Goal: Task Accomplishment & Management: Complete application form

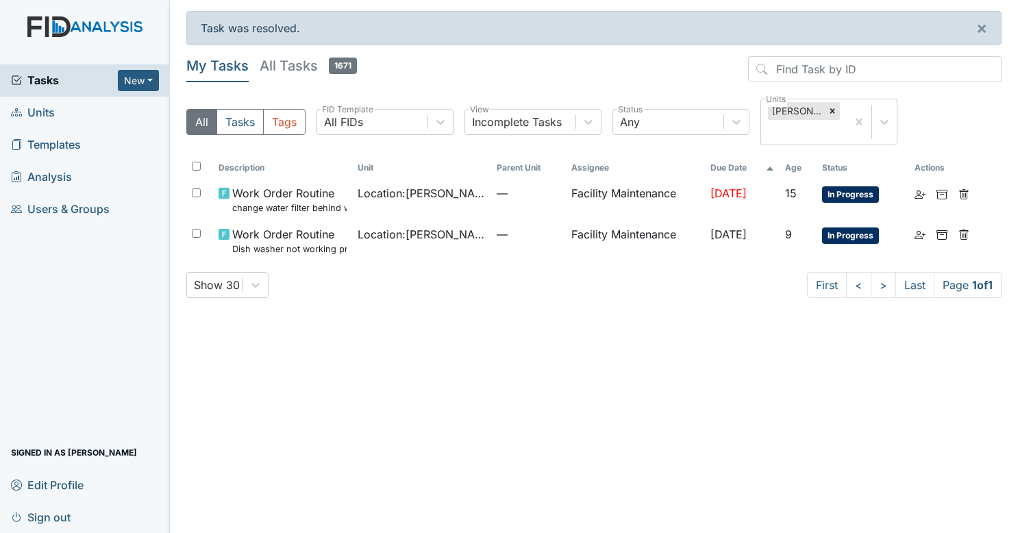
drag, startPoint x: 0, startPoint y: 0, endPoint x: 61, endPoint y: 111, distance: 126.6
click at [61, 111] on link "Units" at bounding box center [85, 113] width 170 height 32
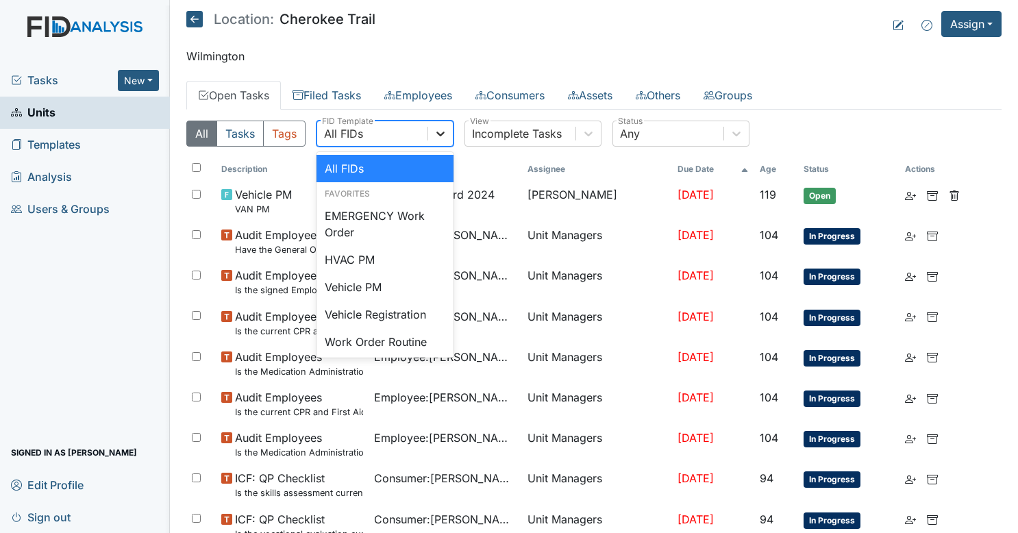
click at [444, 132] on icon at bounding box center [441, 134] width 14 height 14
click at [407, 321] on div "Vehicle Registration" at bounding box center [384, 314] width 137 height 27
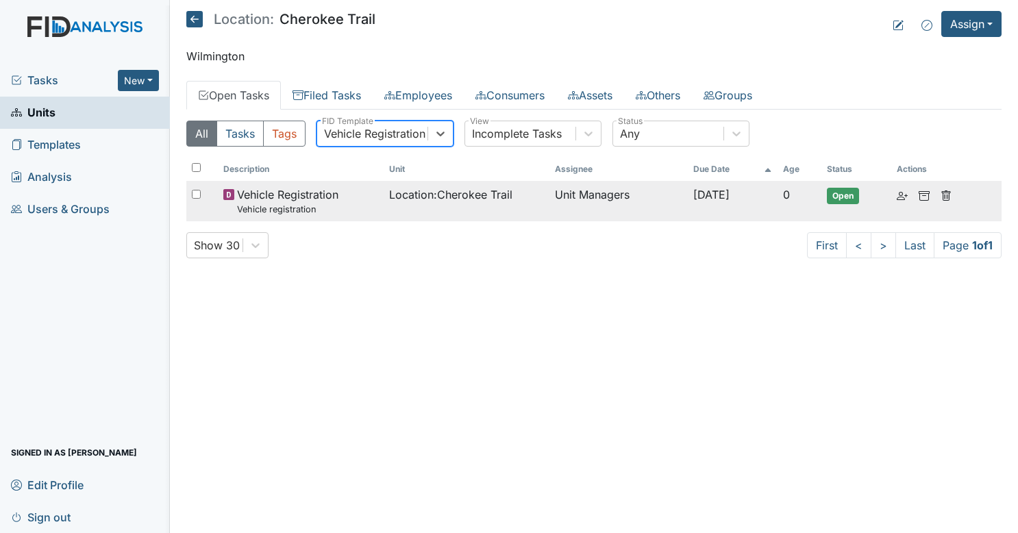
click at [495, 189] on span "Location : Cherokee Trail" at bounding box center [450, 194] width 123 height 16
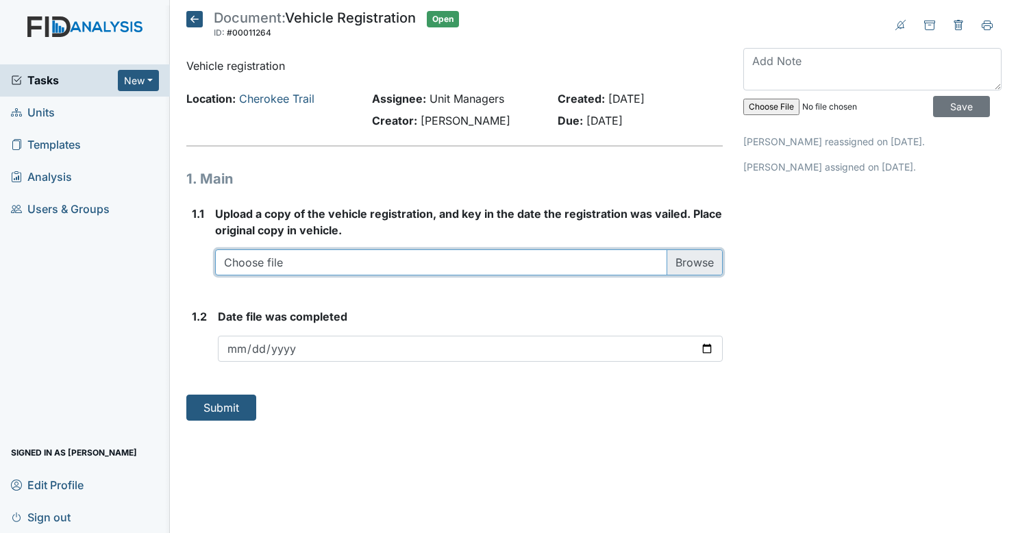
click at [348, 253] on input "file" at bounding box center [469, 262] width 508 height 26
type input "C:\fakepath\Cherokee registration25.pdf"
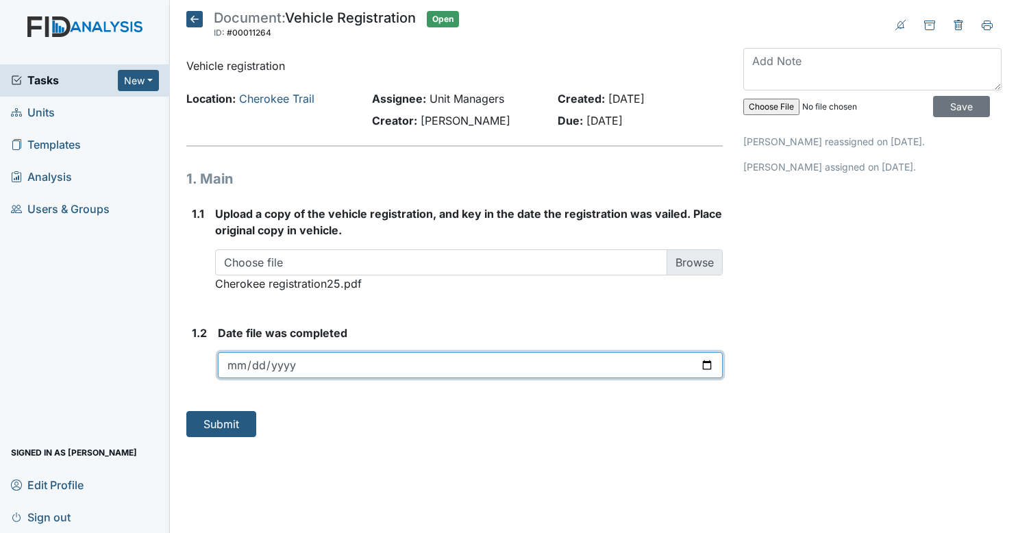
click at [699, 362] on input "date" at bounding box center [471, 365] width 506 height 26
click at [710, 369] on input "date" at bounding box center [471, 365] width 506 height 26
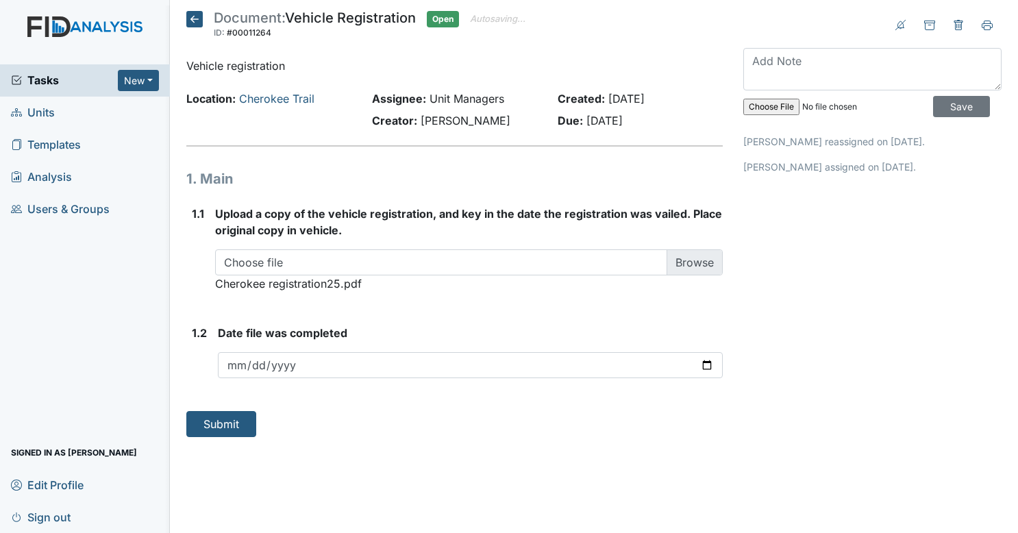
click at [439, 237] on strong "Upload a copy of the vehicle registration, and key in the date the registration…" at bounding box center [469, 222] width 508 height 33
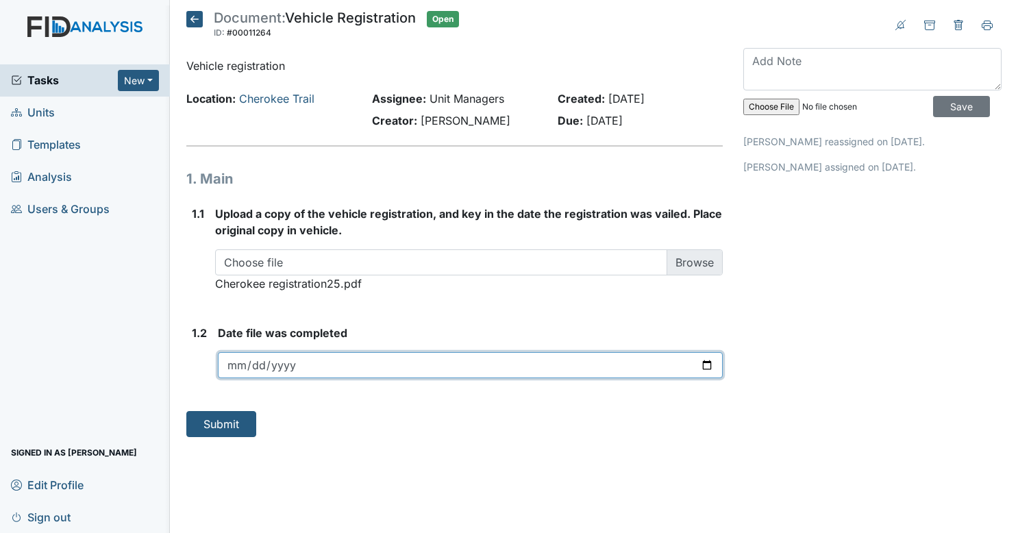
click at [453, 366] on input "2024-11-02" at bounding box center [471, 365] width 506 height 26
click at [249, 362] on input "2024-11-02" at bounding box center [471, 365] width 506 height 26
type input "2024-11-30"
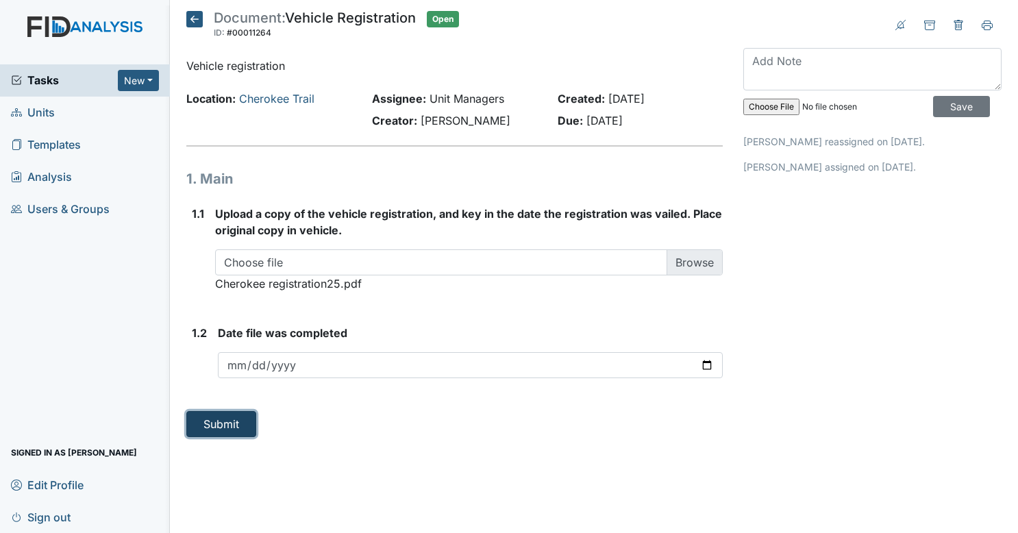
click at [243, 423] on button "Submit" at bounding box center [221, 424] width 70 height 26
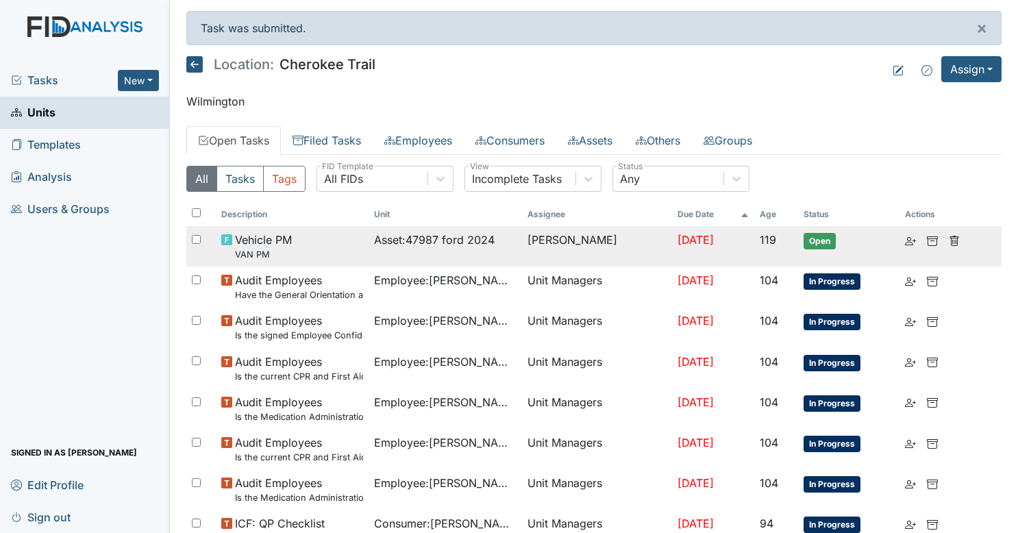
click at [417, 243] on span "Asset : 47987 ford 2024" at bounding box center [434, 240] width 121 height 16
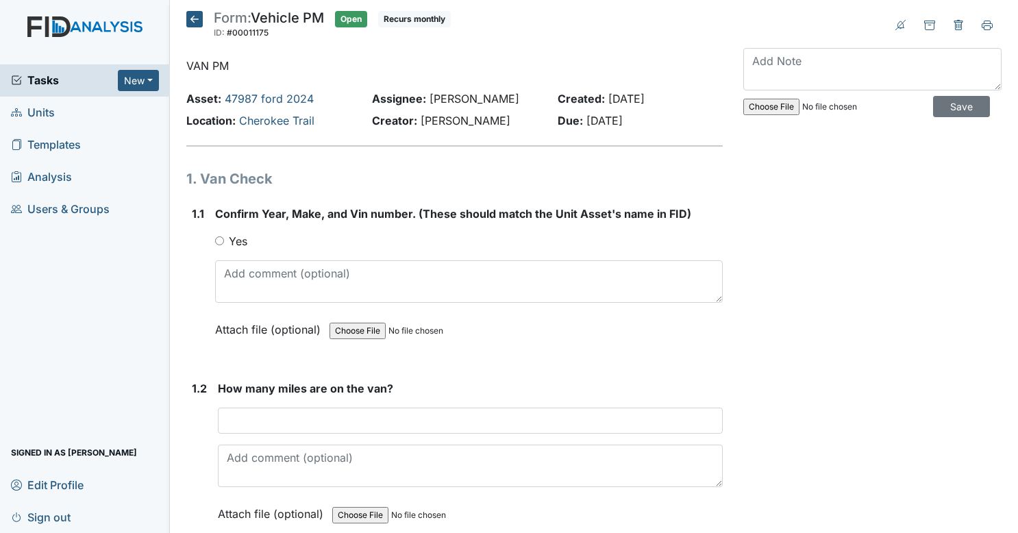
click at [223, 237] on div "Yes" at bounding box center [469, 241] width 508 height 16
click at [218, 244] on input "Yes" at bounding box center [219, 240] width 9 height 9
radio input "true"
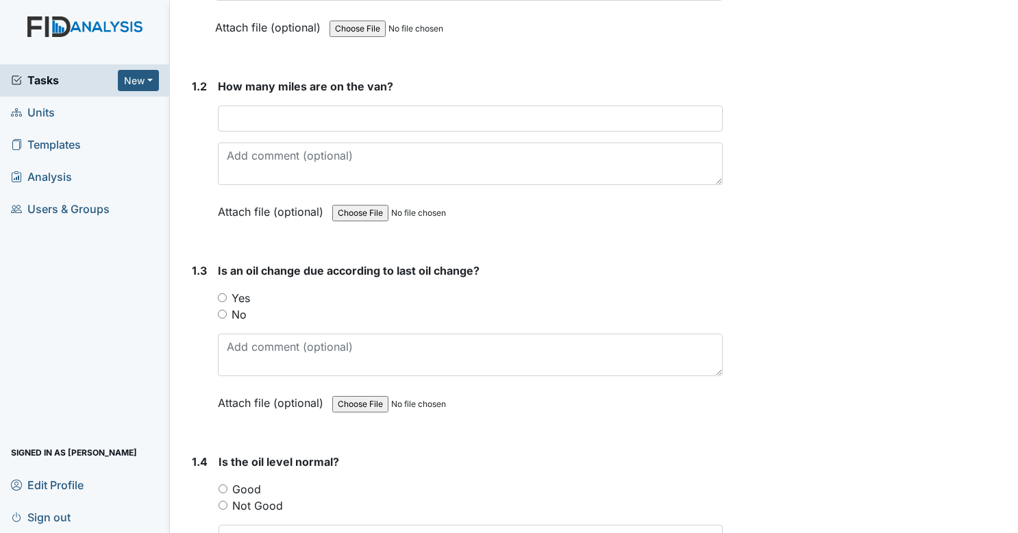
scroll to position [304, 0]
click at [222, 315] on div "No" at bounding box center [471, 312] width 506 height 16
click at [222, 312] on input "No" at bounding box center [222, 312] width 9 height 9
radio input "true"
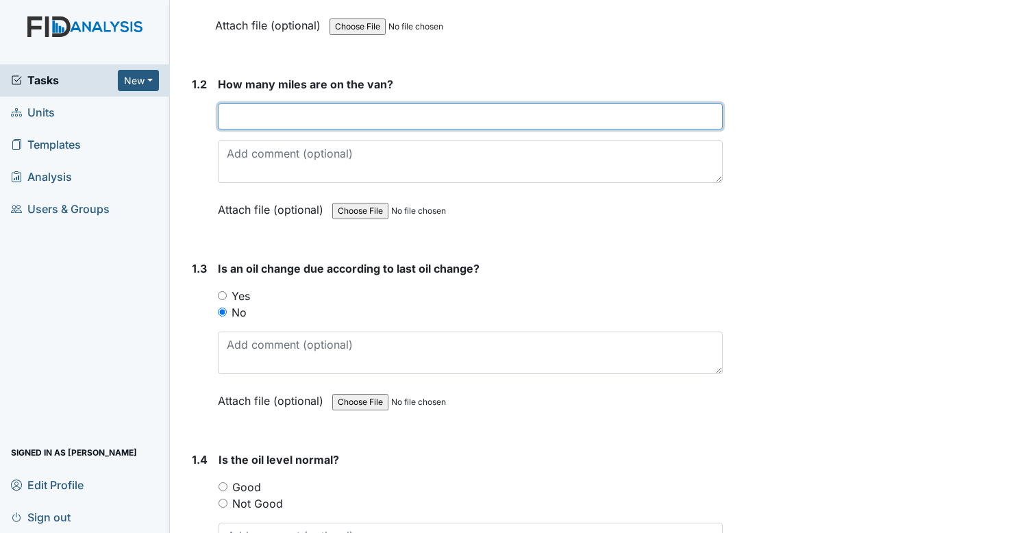
click at [300, 110] on input "number" at bounding box center [471, 116] width 506 height 26
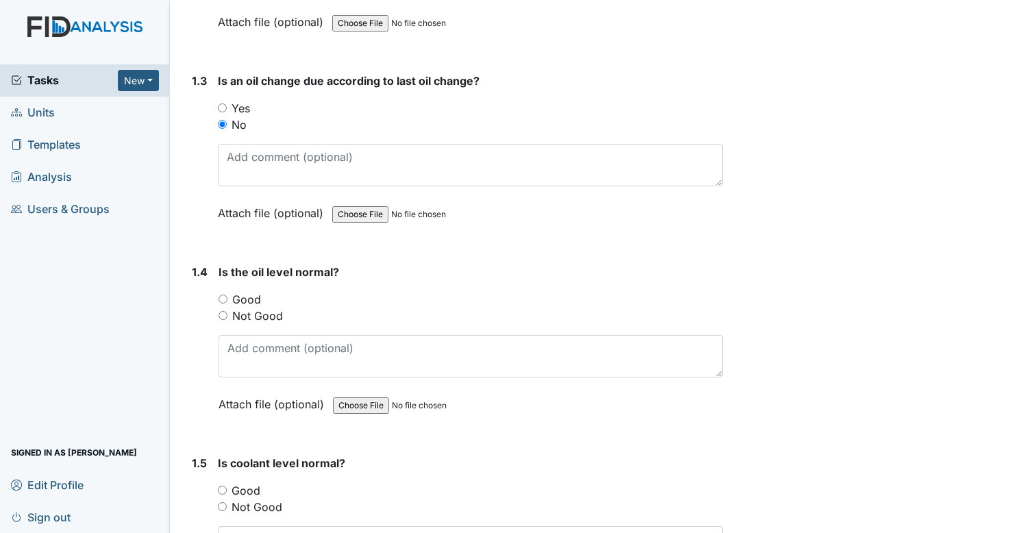
scroll to position [493, 0]
type input "0"
click at [219, 296] on input "Good" at bounding box center [223, 298] width 9 height 9
radio input "true"
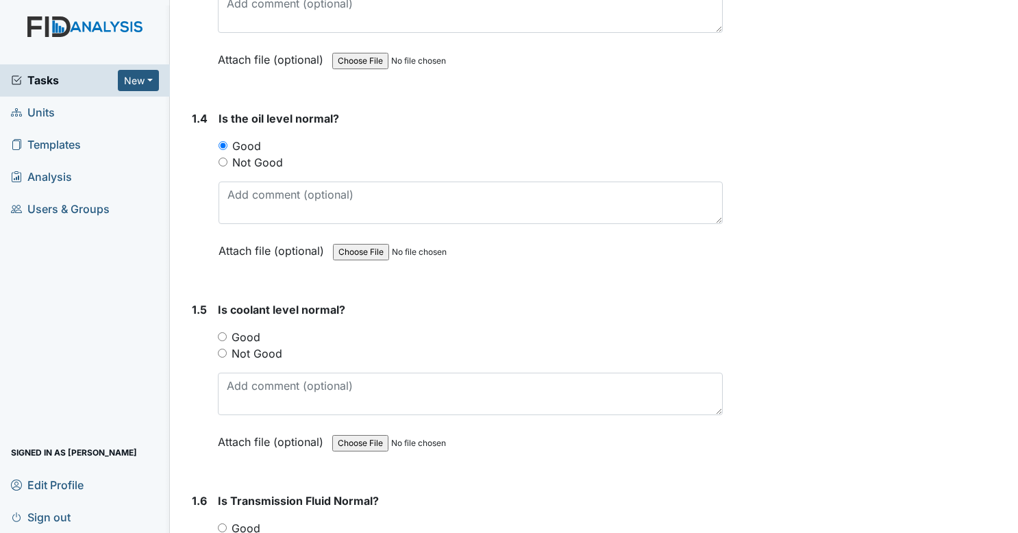
scroll to position [646, 0]
click at [220, 334] on input "Good" at bounding box center [222, 336] width 9 height 9
radio input "true"
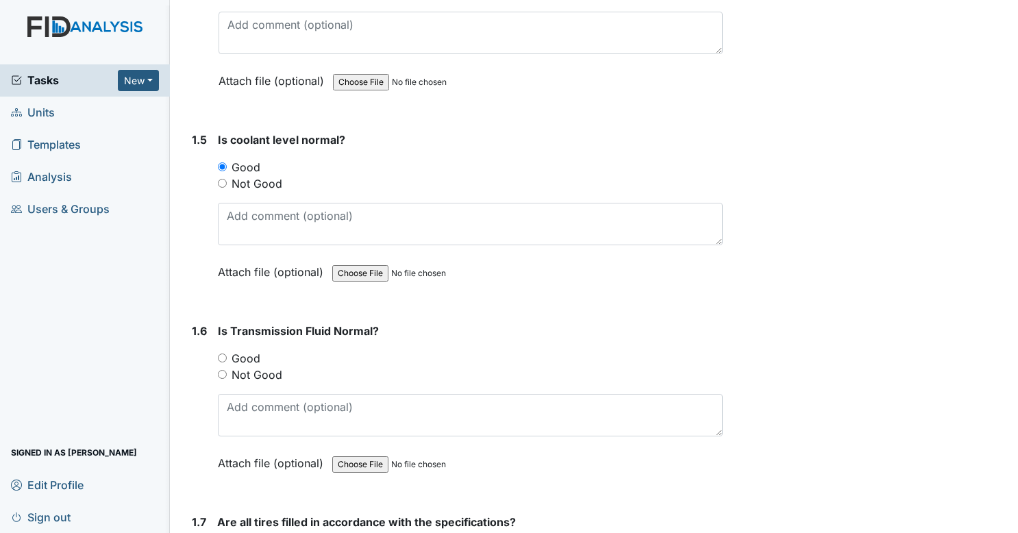
scroll to position [834, 0]
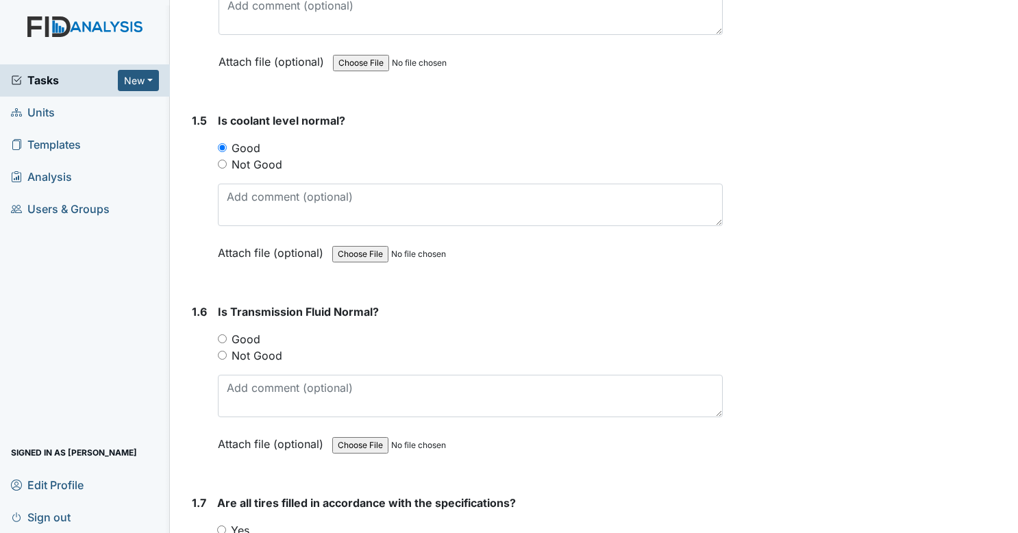
click at [221, 334] on input "Good" at bounding box center [222, 338] width 9 height 9
radio input "true"
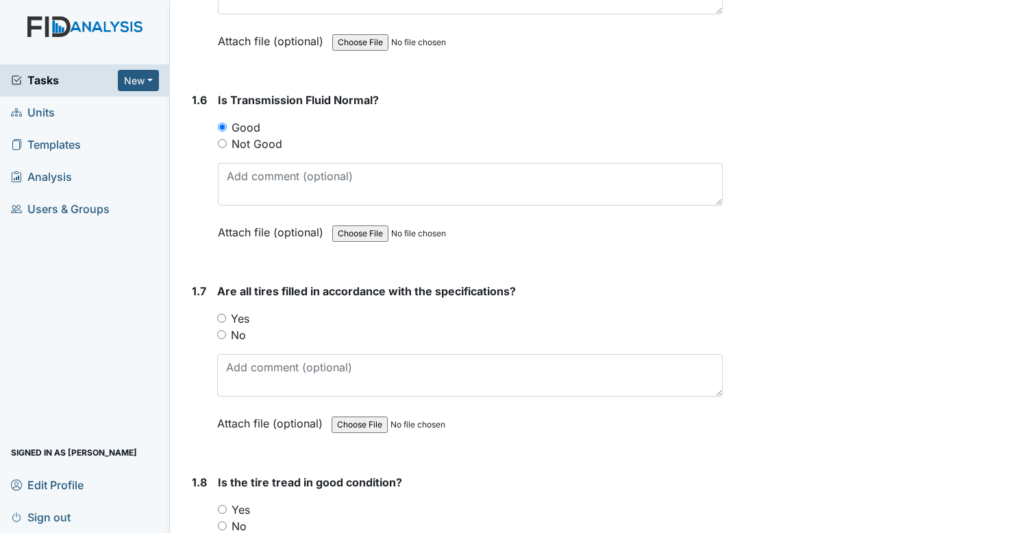
scroll to position [1047, 0]
click at [221, 313] on input "Yes" at bounding box center [221, 317] width 9 height 9
radio input "true"
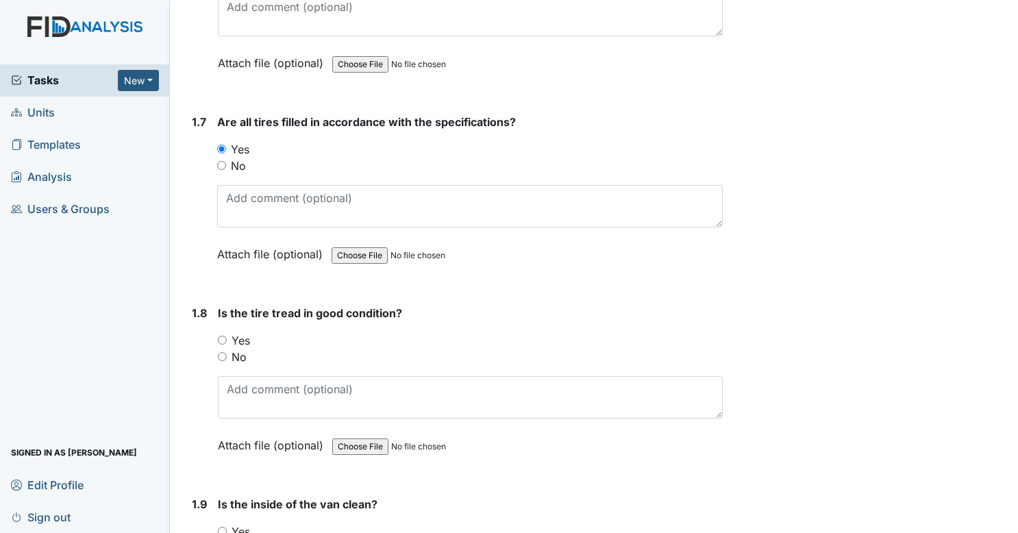
click at [223, 336] on input "Yes" at bounding box center [222, 340] width 9 height 9
radio input "true"
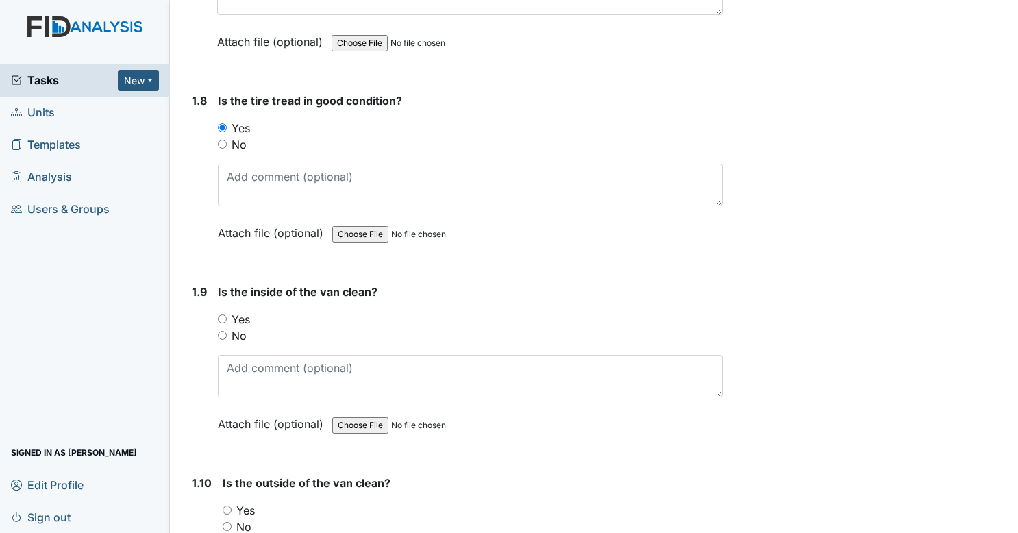
scroll to position [1432, 0]
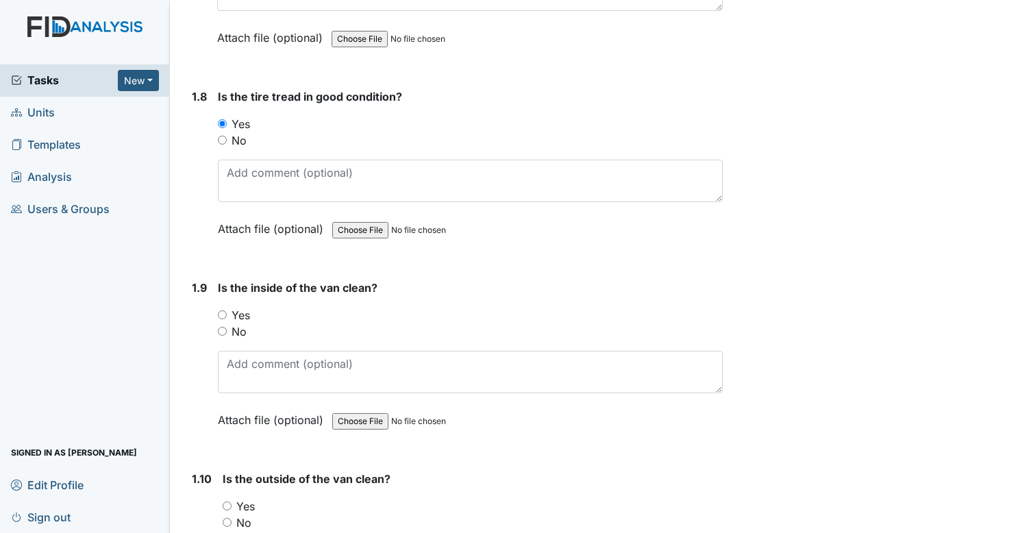
click at [222, 310] on input "Yes" at bounding box center [222, 314] width 9 height 9
radio input "true"
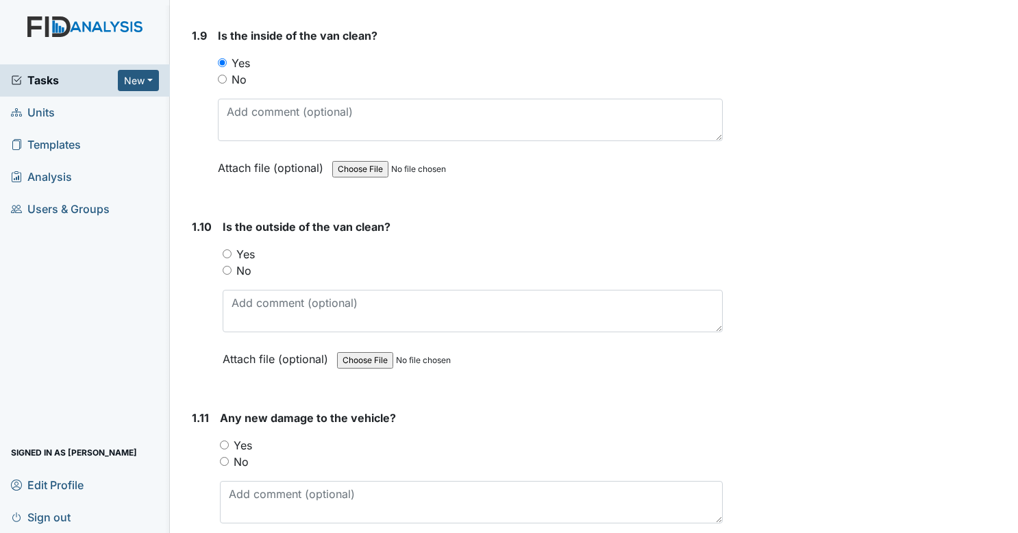
scroll to position [1685, 0]
click at [225, 248] on input "Yes" at bounding box center [227, 252] width 9 height 9
radio input "true"
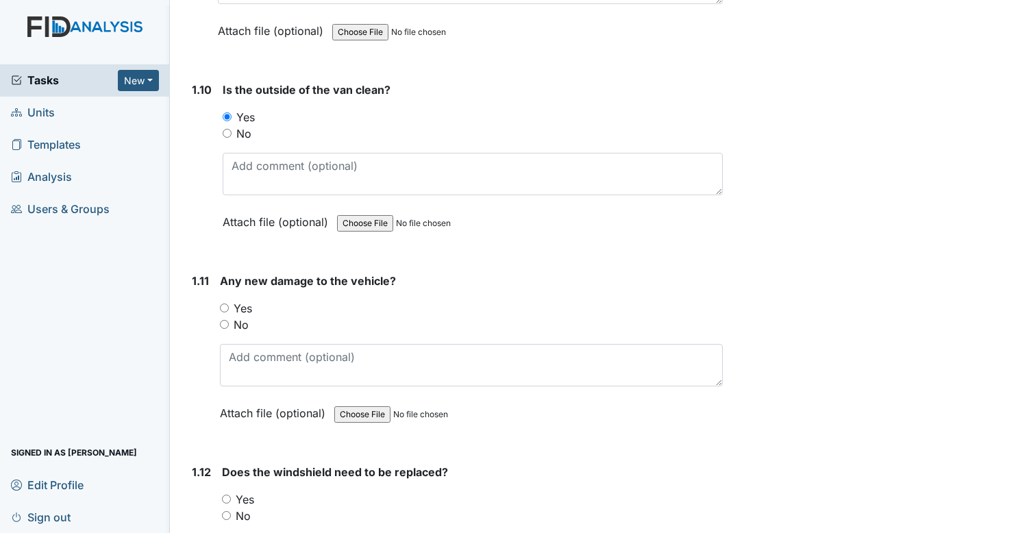
click at [222, 320] on input "No" at bounding box center [224, 324] width 9 height 9
radio input "true"
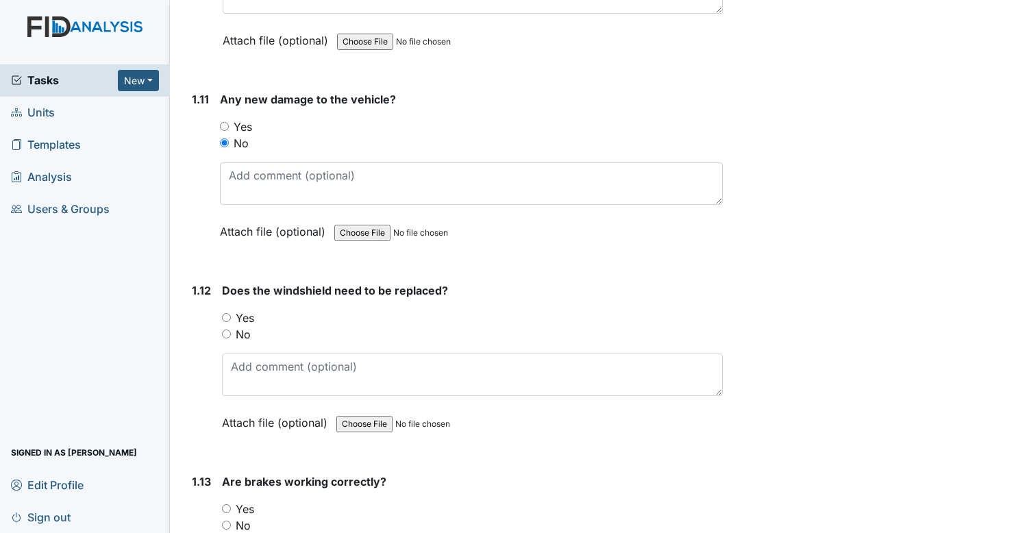
scroll to position [2003, 0]
click at [223, 329] on input "No" at bounding box center [226, 333] width 9 height 9
radio input "true"
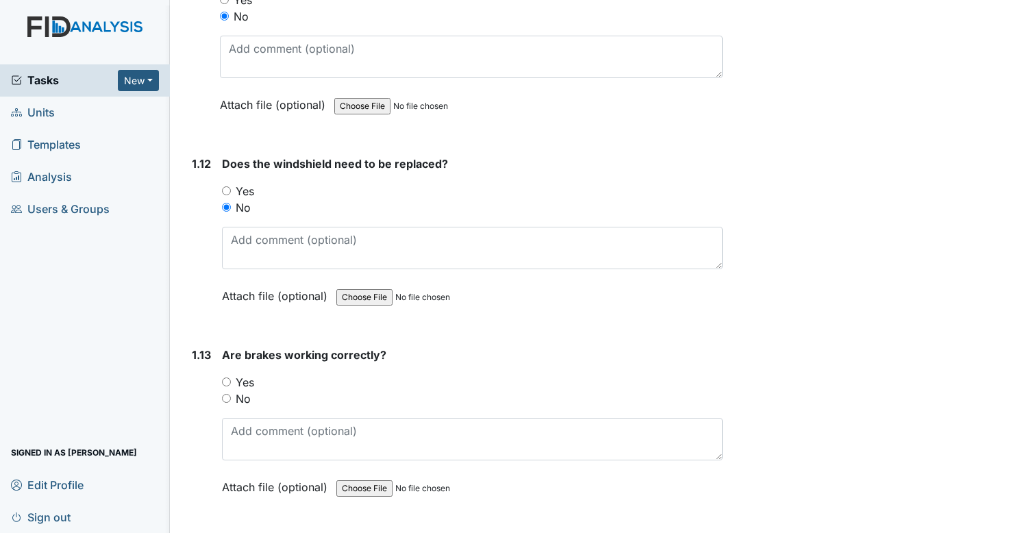
scroll to position [2130, 0]
click at [225, 377] on input "Yes" at bounding box center [226, 381] width 9 height 9
radio input "true"
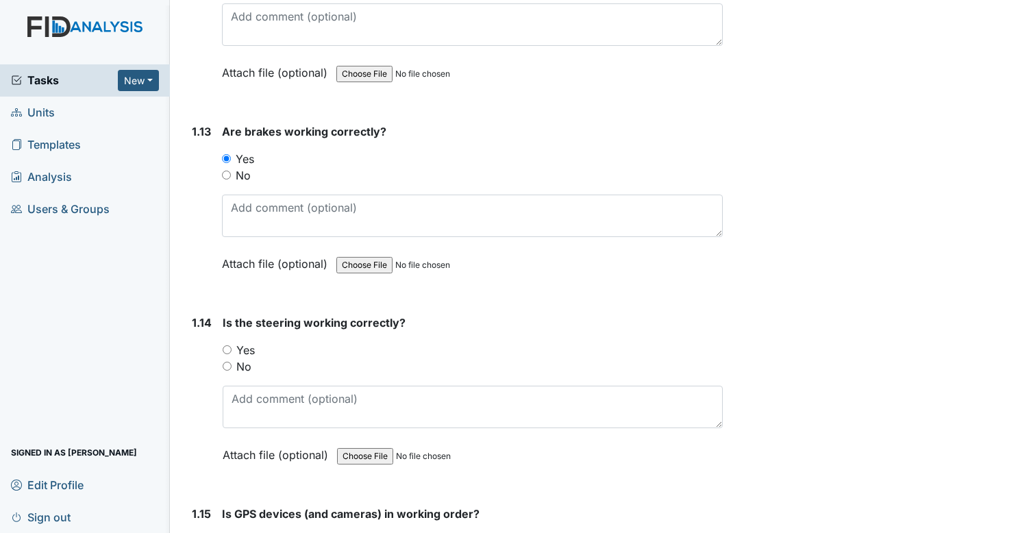
scroll to position [2359, 0]
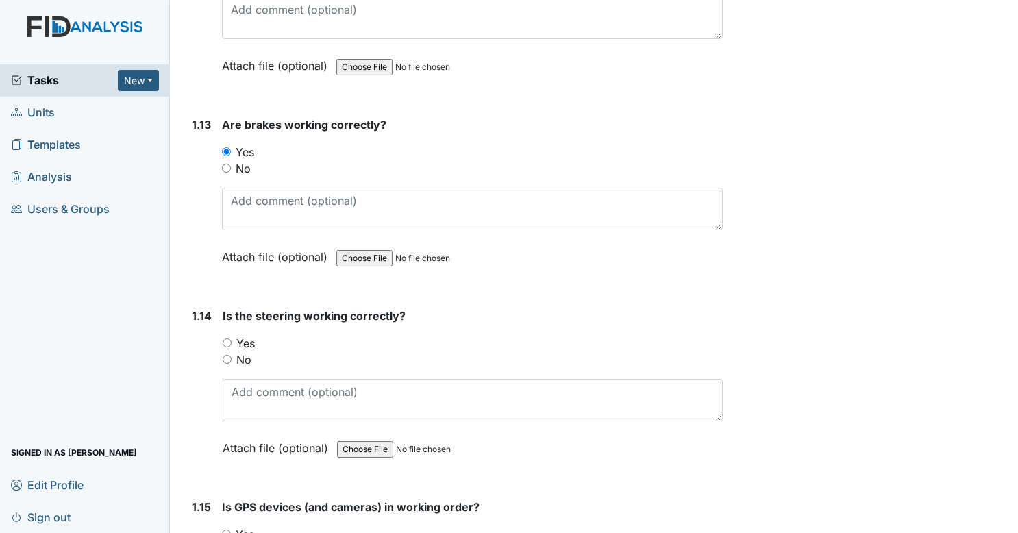
click at [227, 338] on input "Yes" at bounding box center [227, 342] width 9 height 9
radio input "true"
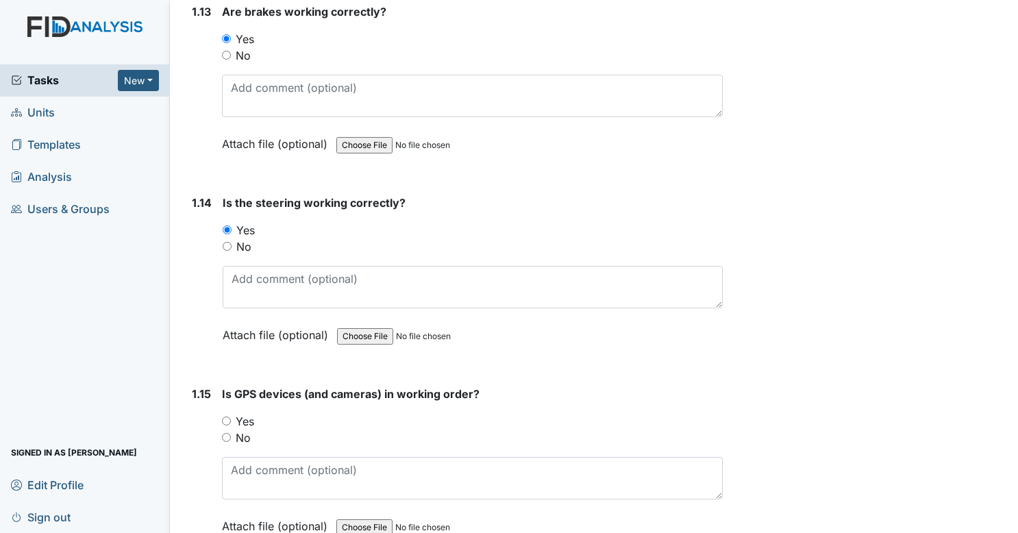
scroll to position [2473, 0]
click at [225, 416] on input "Yes" at bounding box center [226, 420] width 9 height 9
radio input "true"
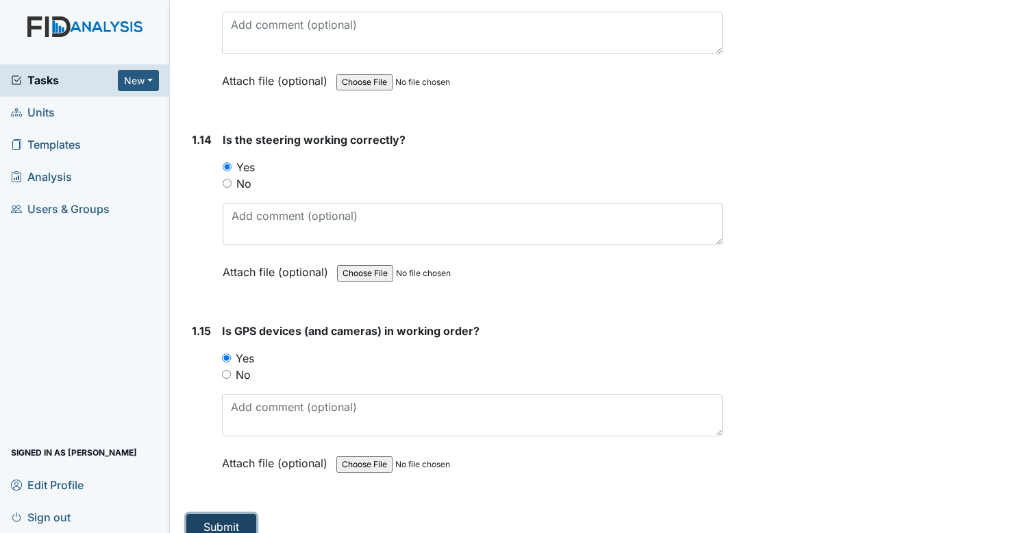
click at [226, 514] on button "Submit" at bounding box center [221, 527] width 70 height 26
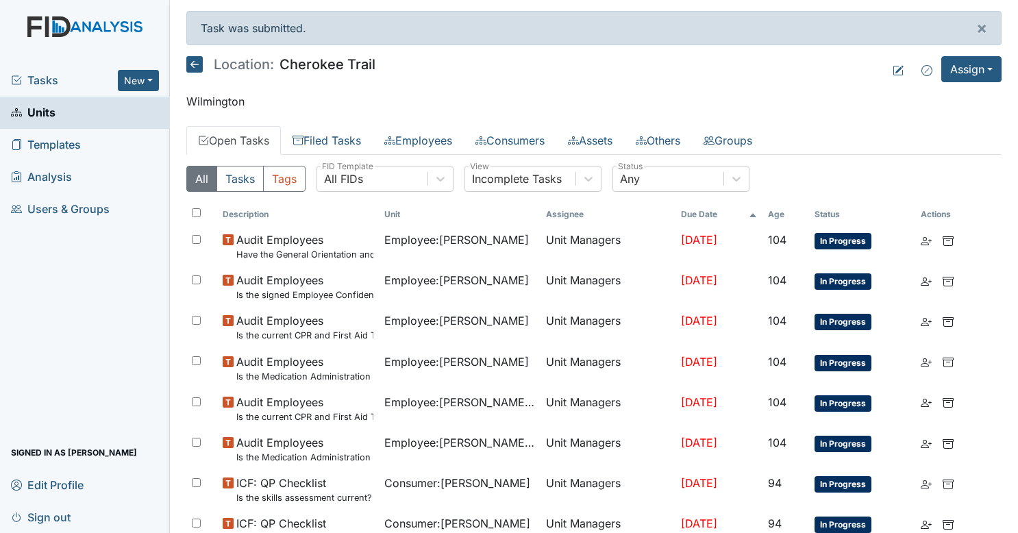
click at [86, 76] on span "Tasks" at bounding box center [64, 80] width 107 height 16
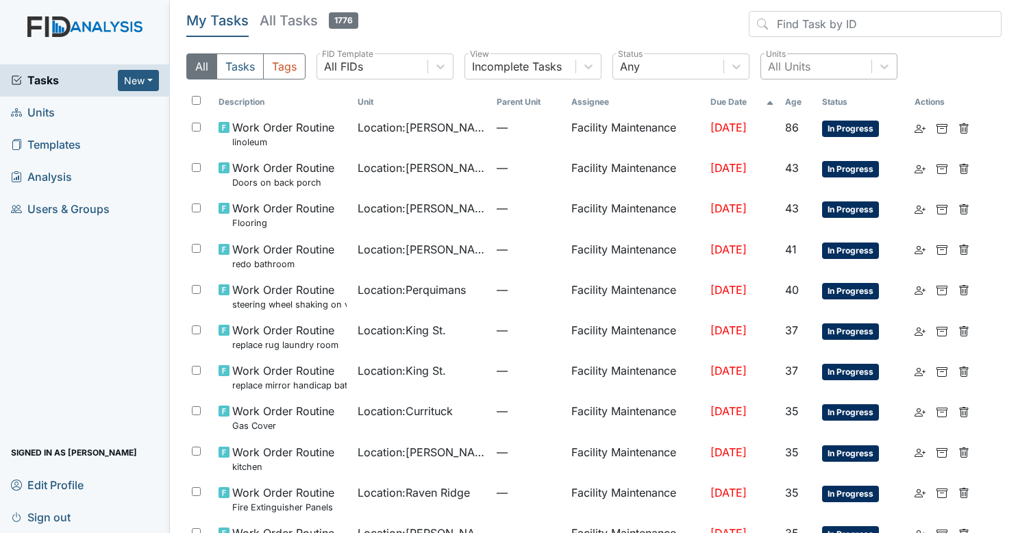
click at [810, 74] on div "All Units" at bounding box center [816, 66] width 110 height 25
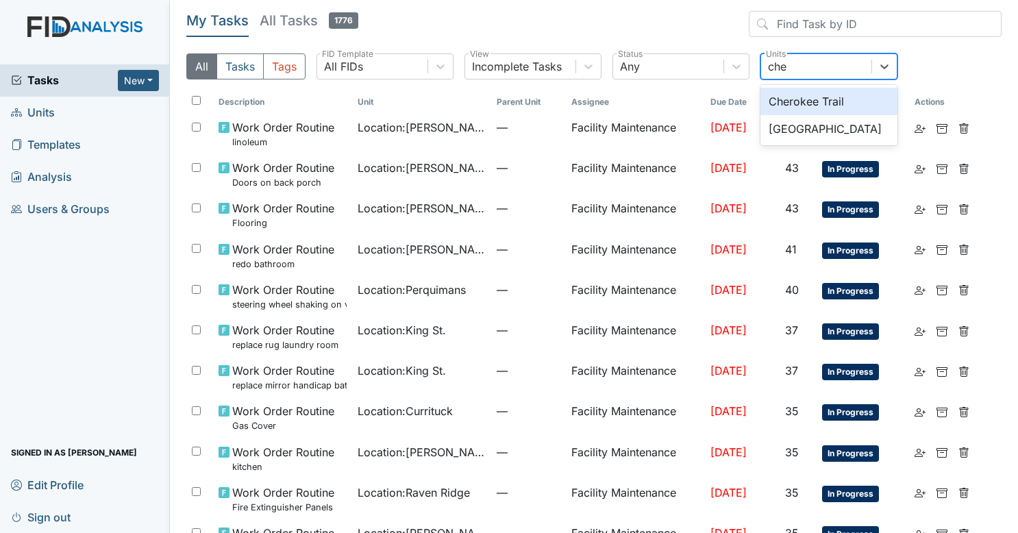
type input "[PERSON_NAME]"
click at [808, 92] on div "Cherokee Trail" at bounding box center [828, 101] width 137 height 27
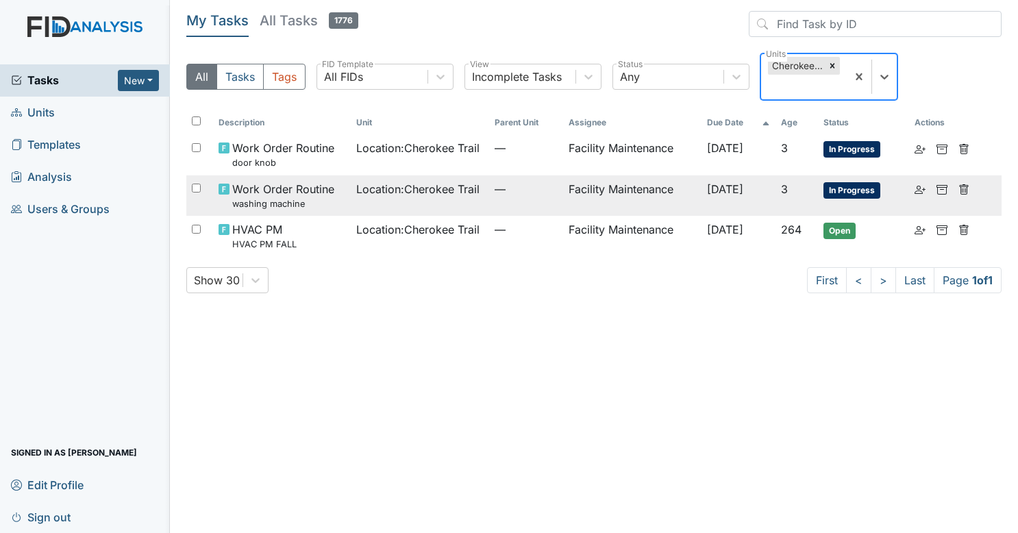
click at [411, 178] on td "Location : Cherokee Trail" at bounding box center [420, 195] width 138 height 40
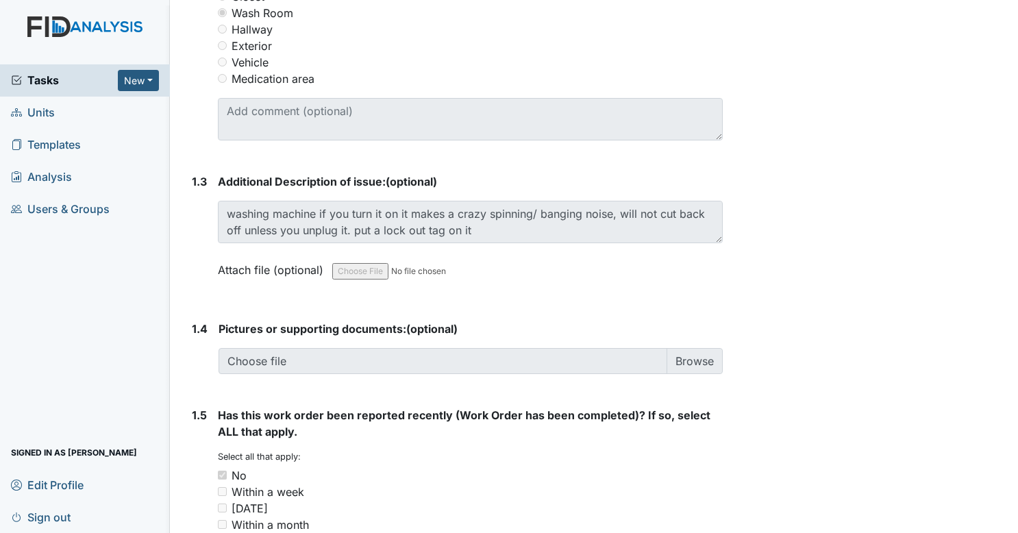
scroll to position [797, 0]
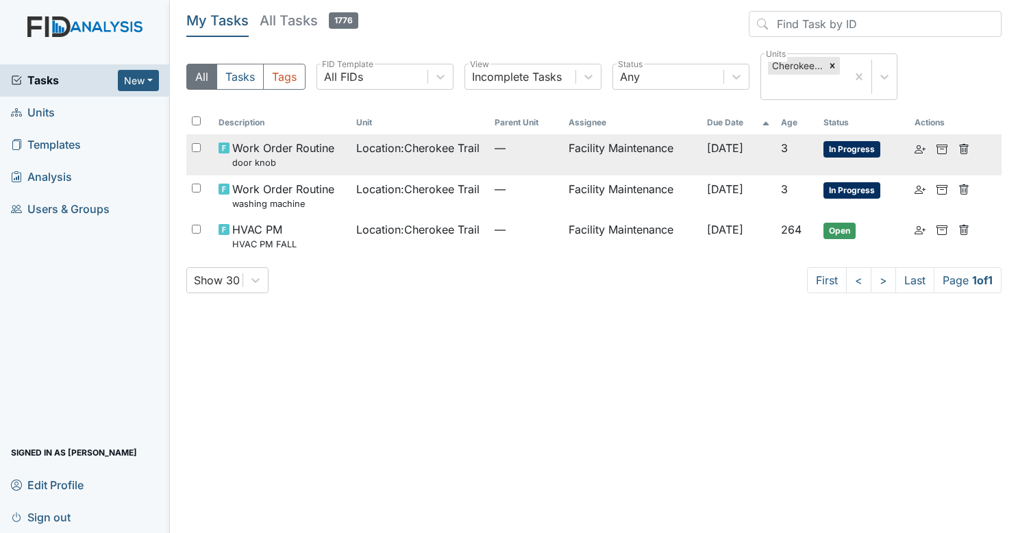
click at [334, 153] on div "Work Order Routine door knob" at bounding box center [282, 154] width 127 height 29
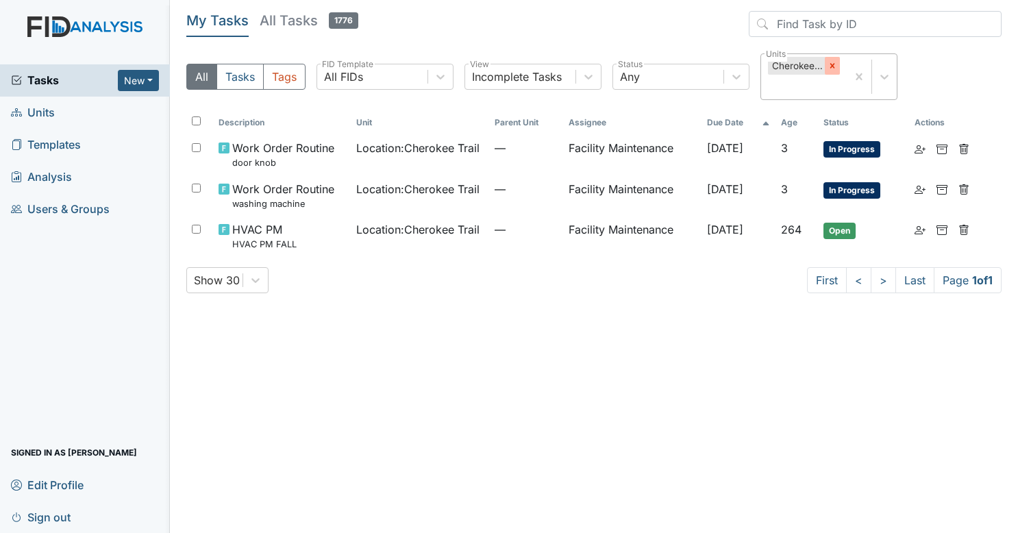
click at [826, 64] on div at bounding box center [832, 66] width 15 height 18
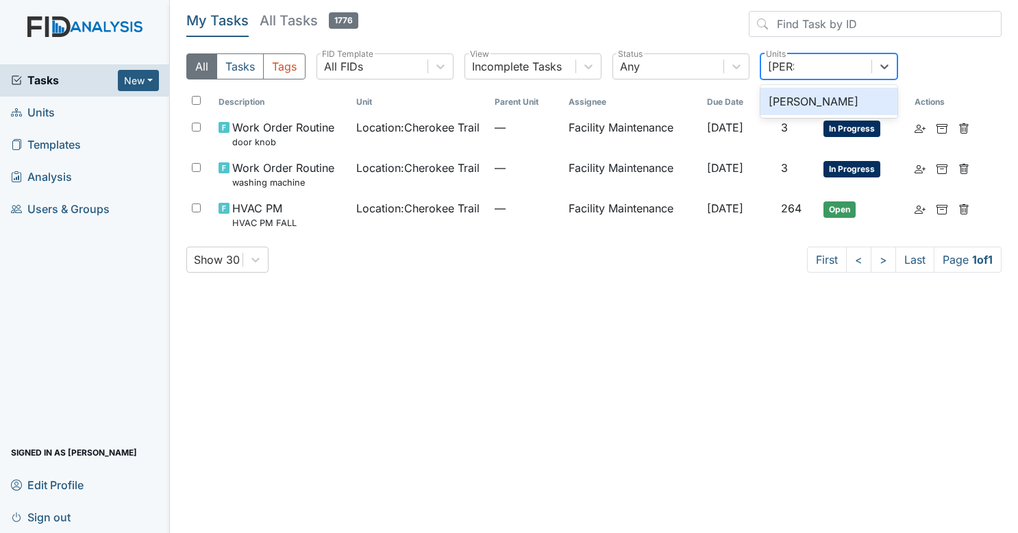
type input "[PERSON_NAME]"
click at [803, 96] on div "[PERSON_NAME]" at bounding box center [828, 101] width 137 height 27
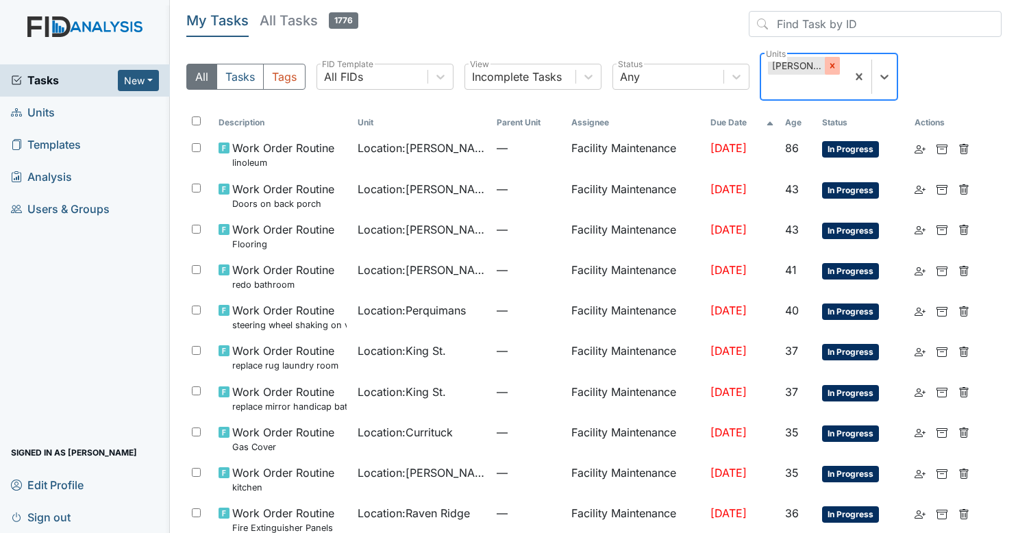
click at [828, 68] on icon at bounding box center [833, 66] width 10 height 10
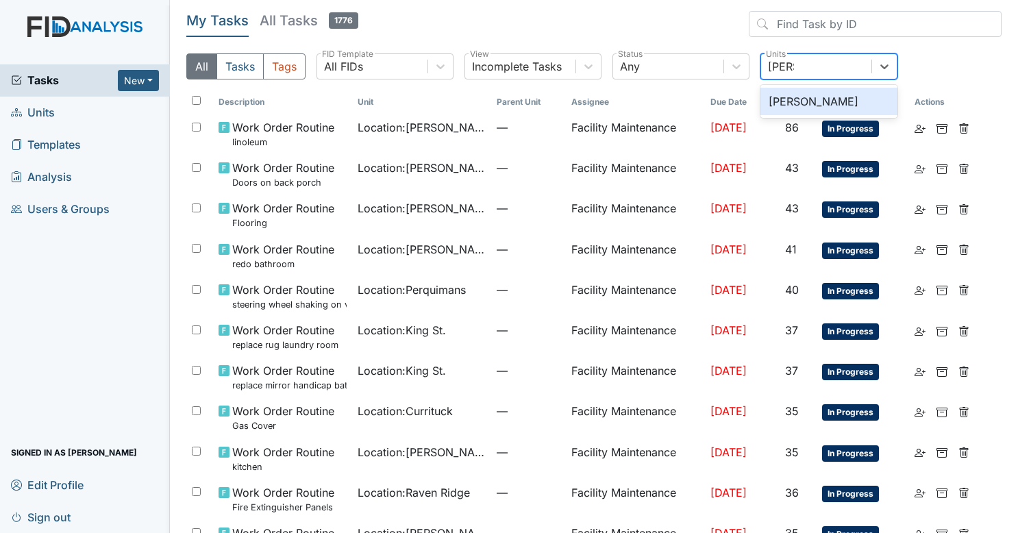
type input "[PERSON_NAME]"
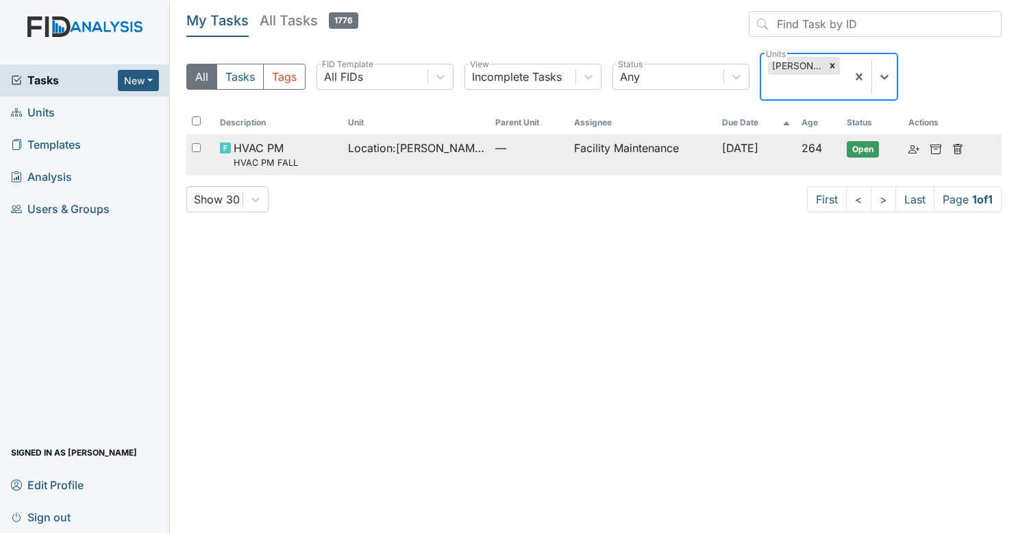
click at [440, 140] on span "Location : [PERSON_NAME]" at bounding box center [416, 148] width 136 height 16
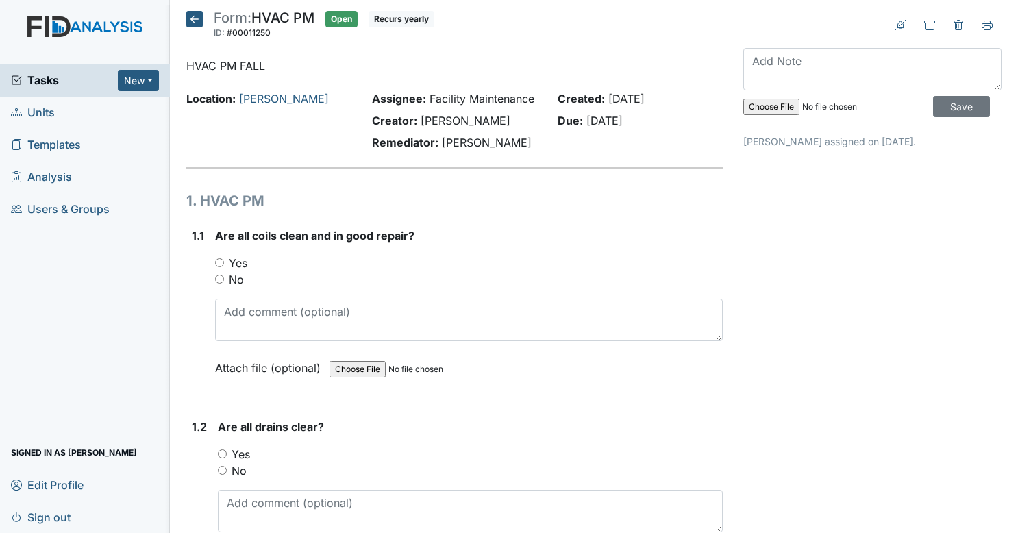
scroll to position [133, 0]
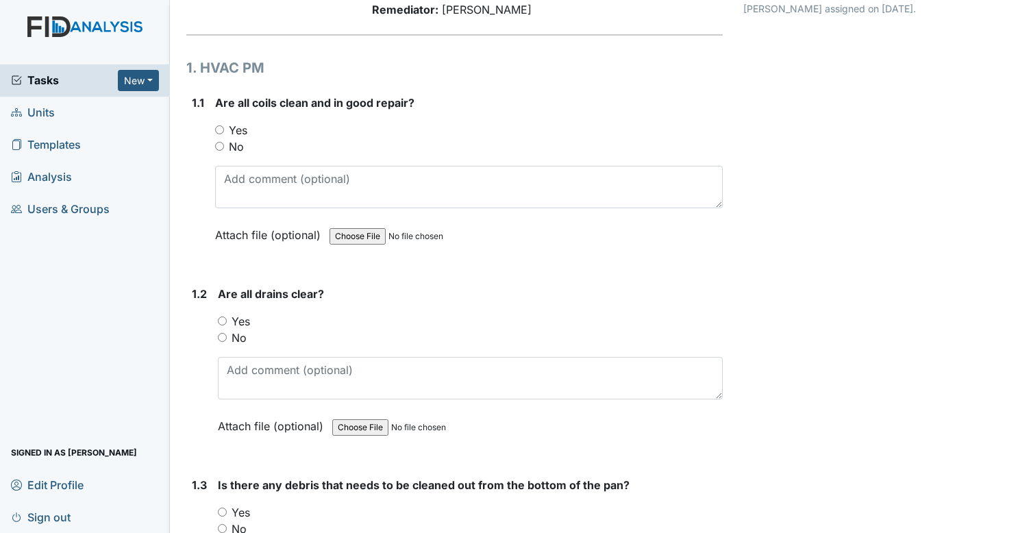
click at [219, 134] on input "Yes" at bounding box center [219, 129] width 9 height 9
radio input "true"
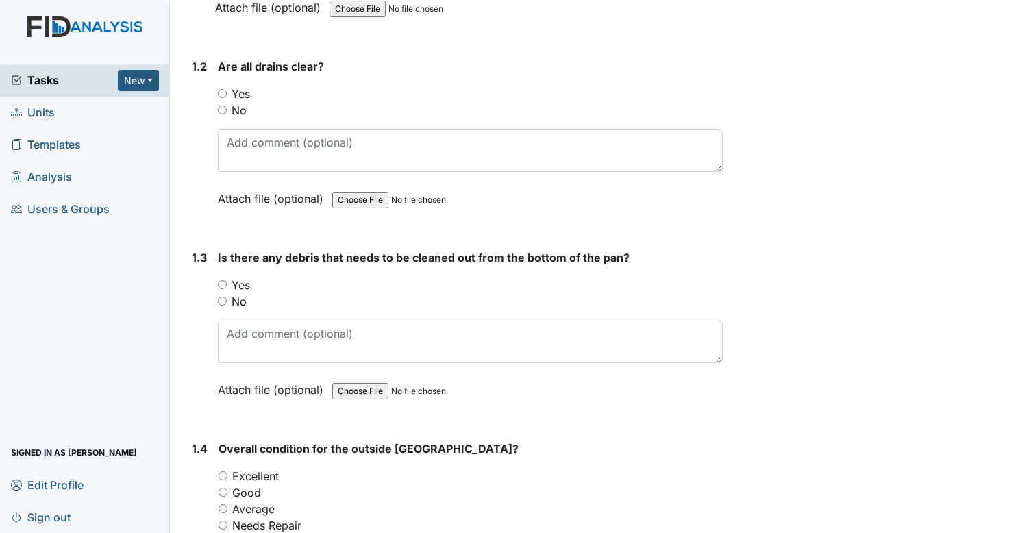
click at [219, 98] on input "Yes" at bounding box center [222, 93] width 9 height 9
radio input "true"
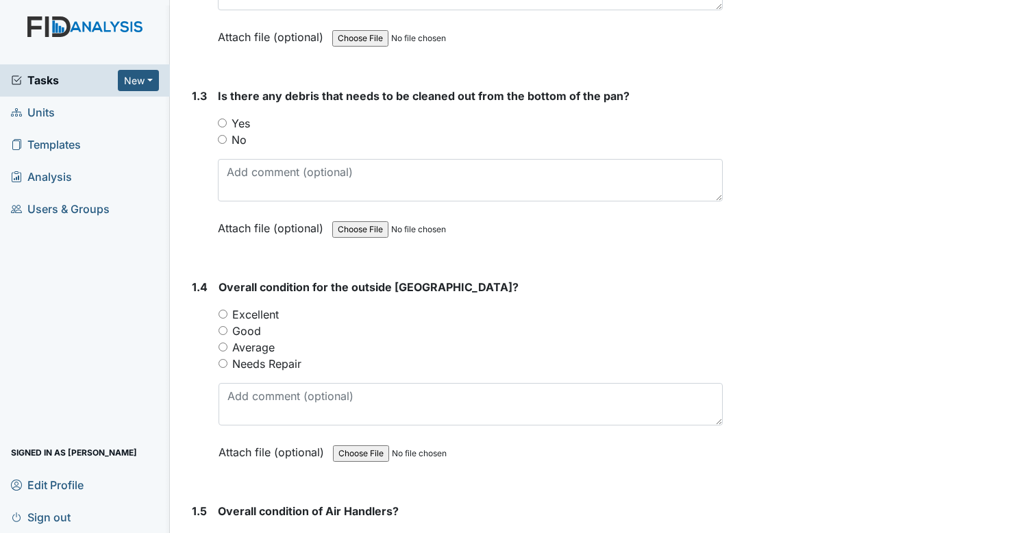
scroll to position [531, 0]
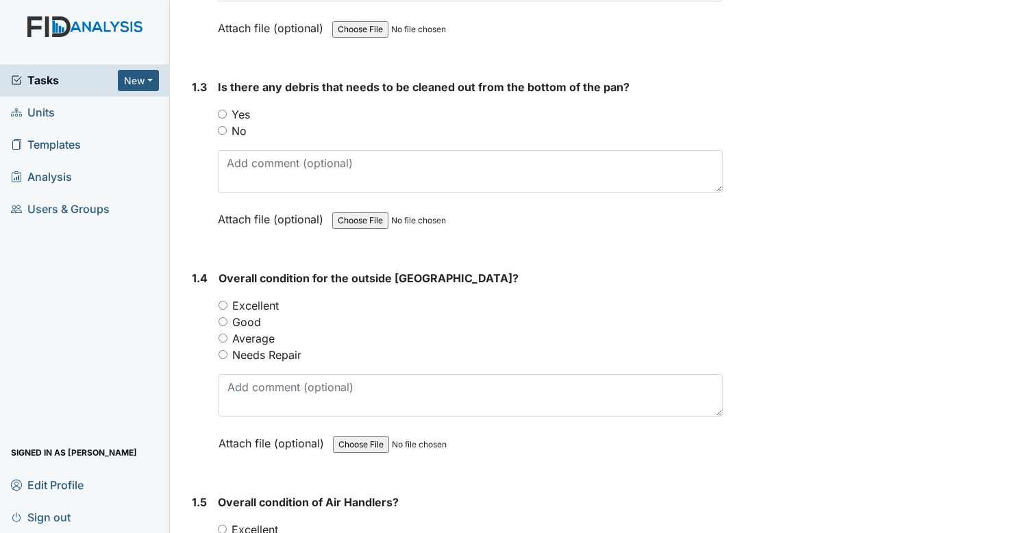
click at [225, 135] on input "No" at bounding box center [222, 130] width 9 height 9
radio input "true"
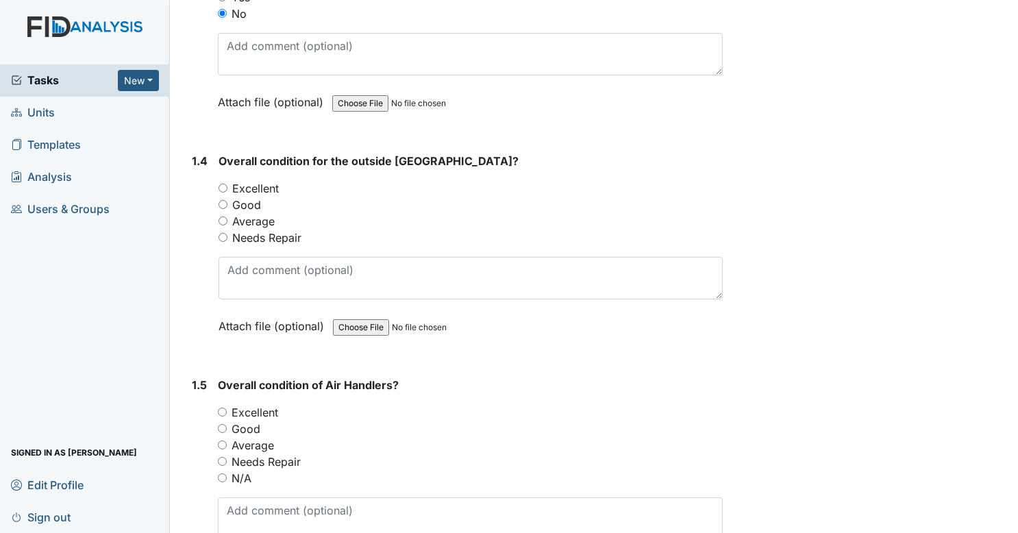
scroll to position [651, 0]
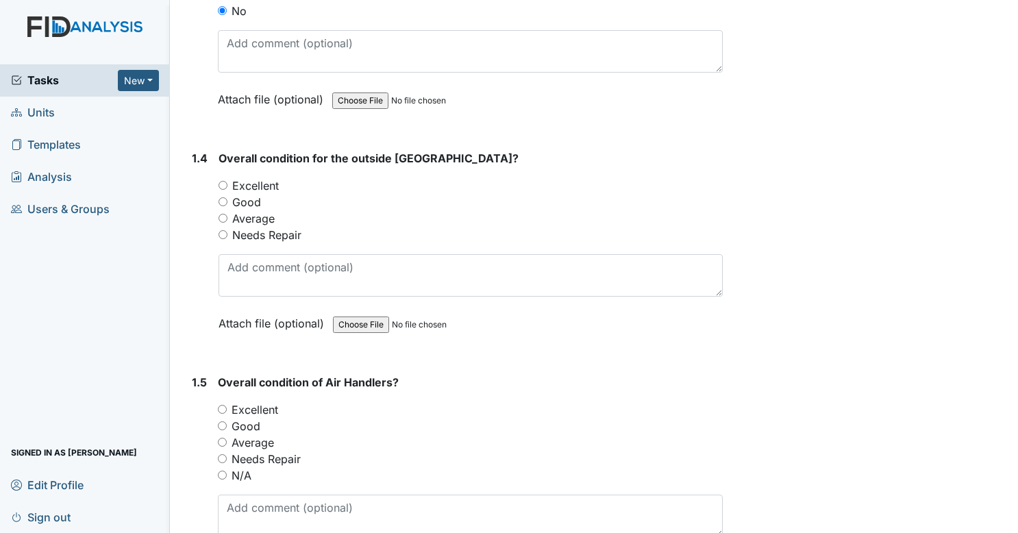
click at [223, 206] on input "Good" at bounding box center [223, 201] width 9 height 9
radio input "true"
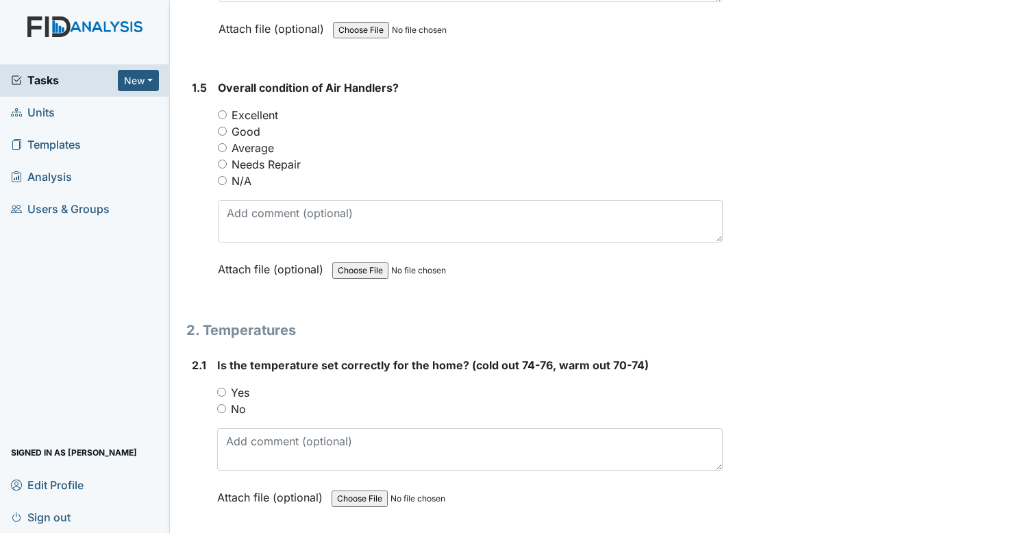
scroll to position [945, 0]
click at [221, 136] on input "Good" at bounding box center [222, 131] width 9 height 9
radio input "true"
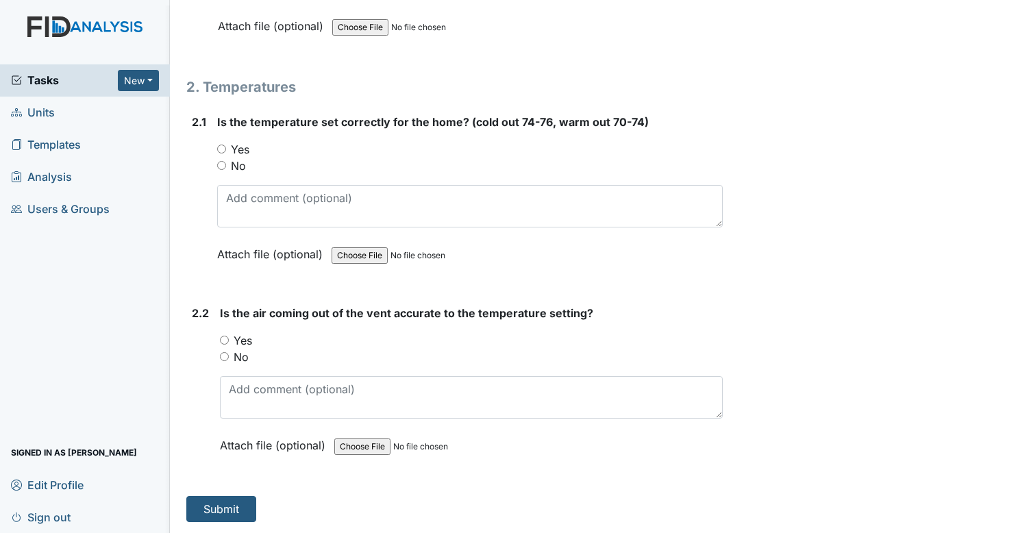
click at [219, 153] on input "Yes" at bounding box center [221, 149] width 9 height 9
radio input "true"
click at [225, 342] on input "Yes" at bounding box center [224, 340] width 9 height 9
radio input "true"
click at [223, 508] on button "Submit" at bounding box center [221, 509] width 70 height 26
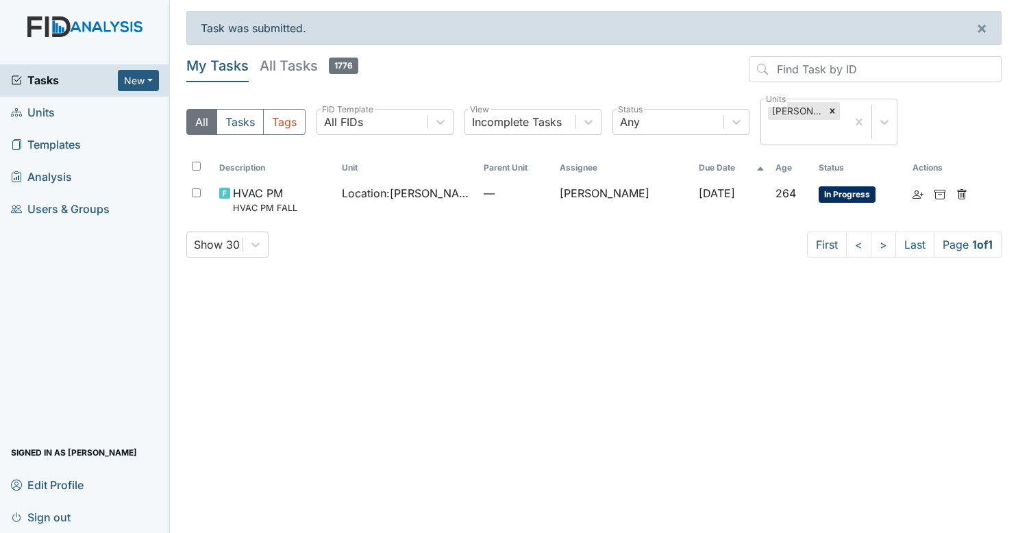
click at [451, 185] on div "Location : Leland DP" at bounding box center [407, 193] width 131 height 16
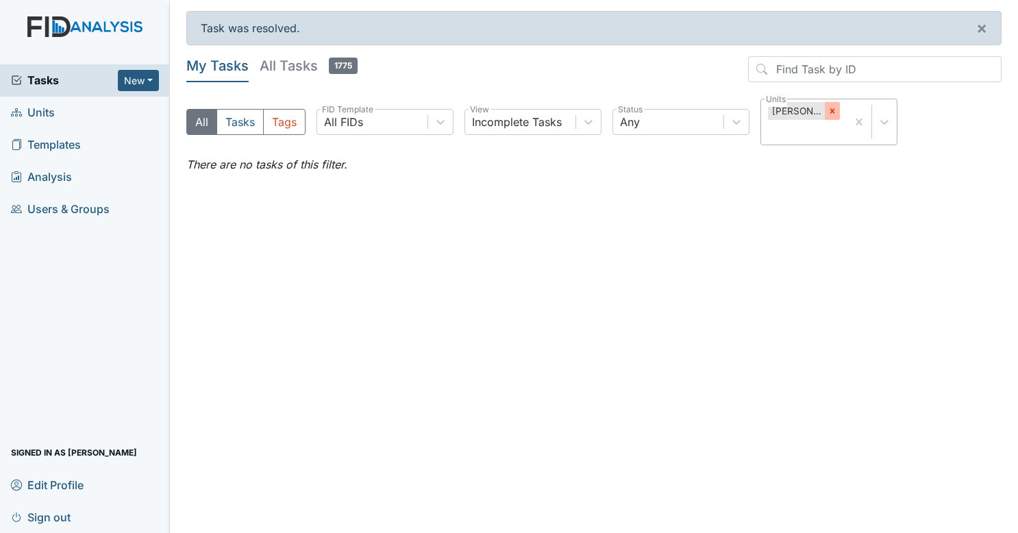
click at [828, 114] on icon at bounding box center [833, 111] width 10 height 10
